Goal: Task Accomplishment & Management: Use online tool/utility

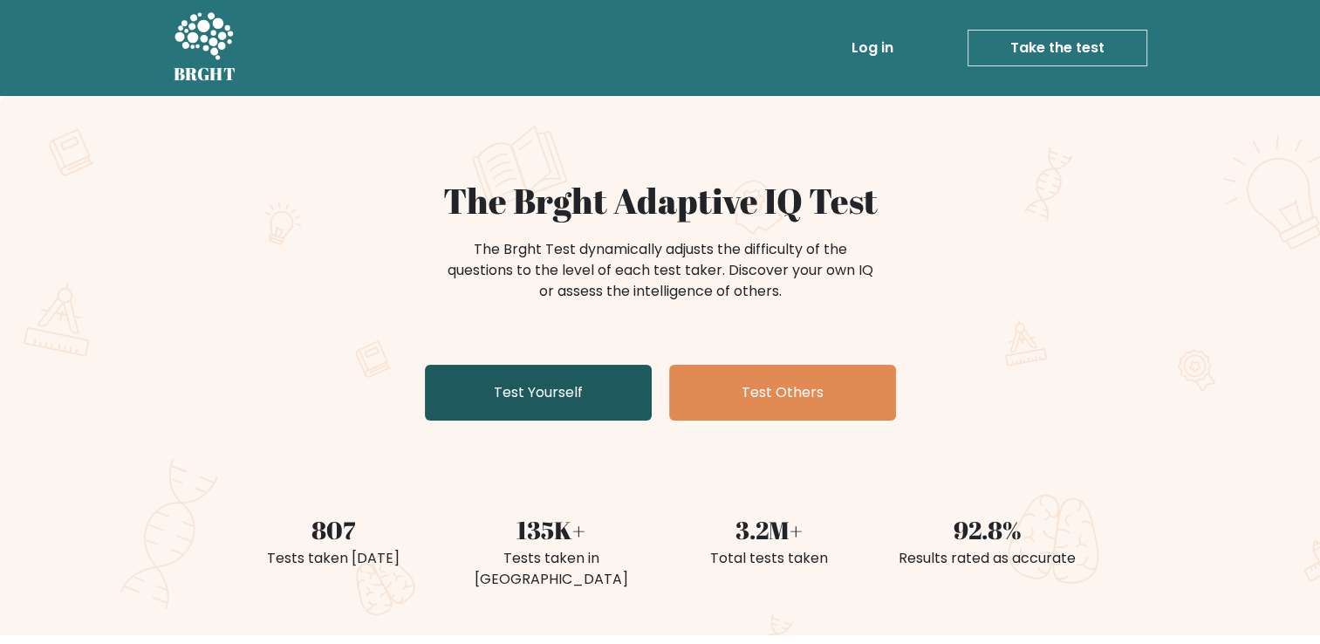
click at [576, 380] on link "Test Yourself" at bounding box center [538, 393] width 227 height 56
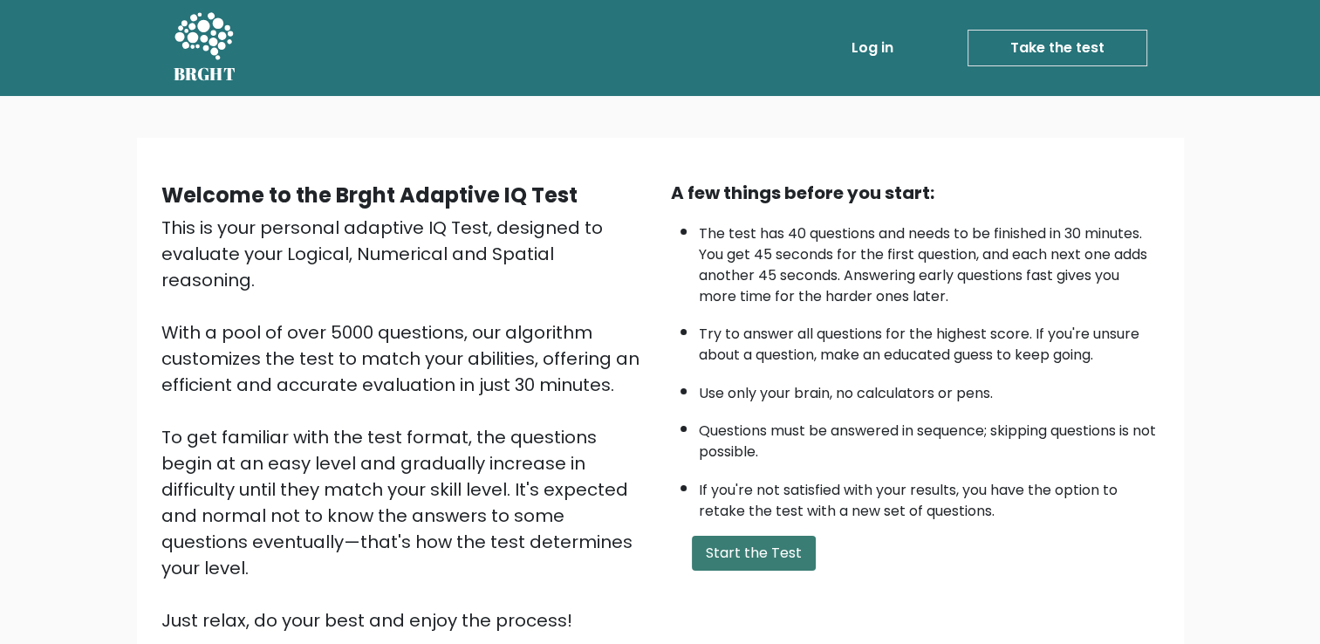
click at [784, 551] on button "Start the Test" at bounding box center [754, 553] width 124 height 35
